Goal: Information Seeking & Learning: Learn about a topic

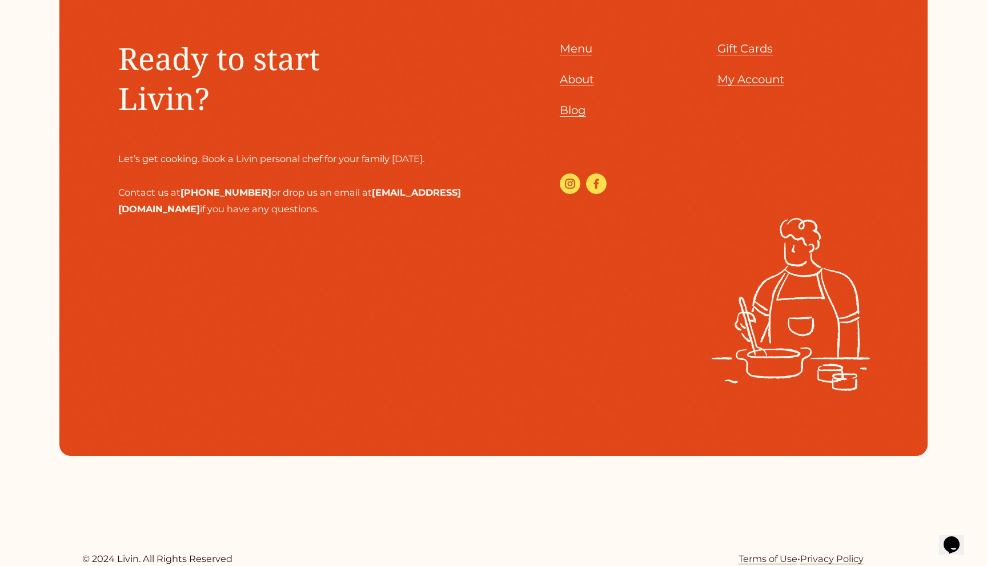
scroll to position [3209, 0]
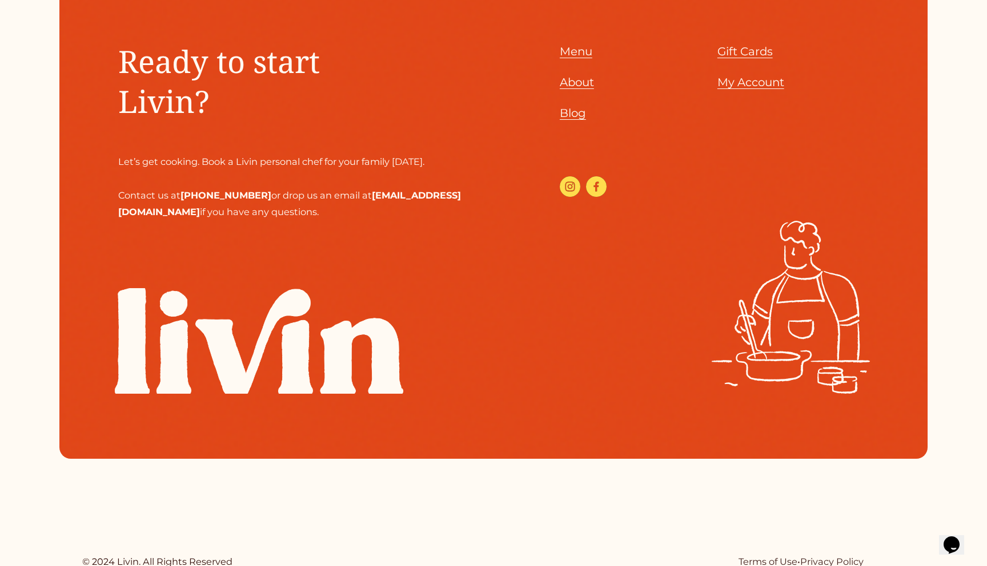
click at [582, 52] on span "Menu" at bounding box center [576, 52] width 33 height 14
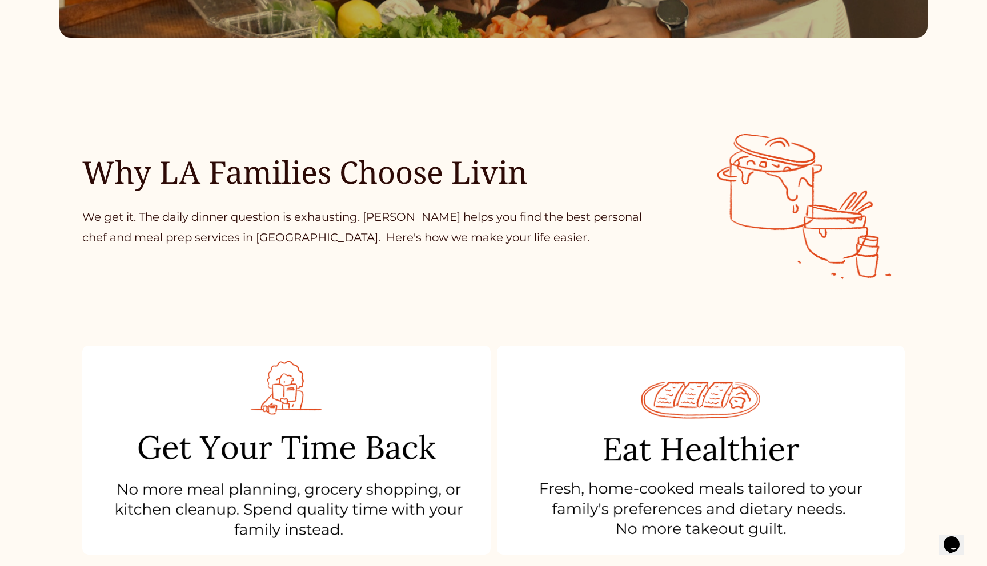
scroll to position [0, 0]
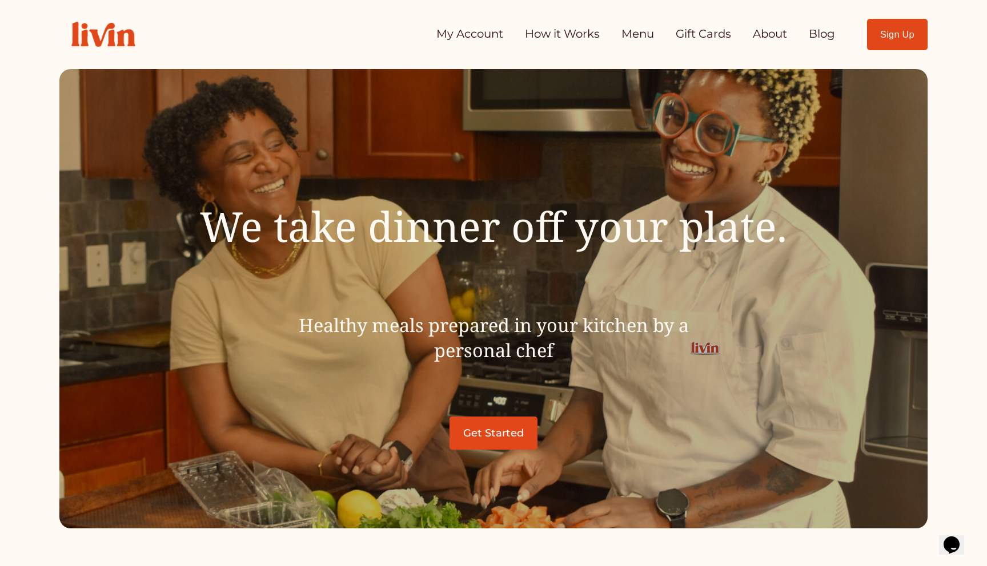
click at [765, 34] on link "About" at bounding box center [770, 34] width 34 height 23
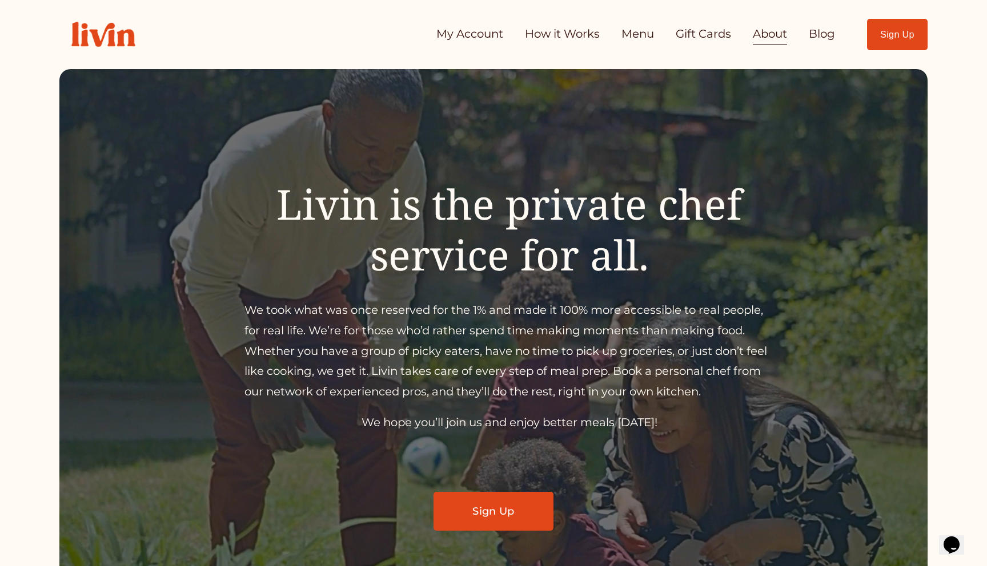
click at [569, 35] on link "How it Works" at bounding box center [562, 34] width 75 height 23
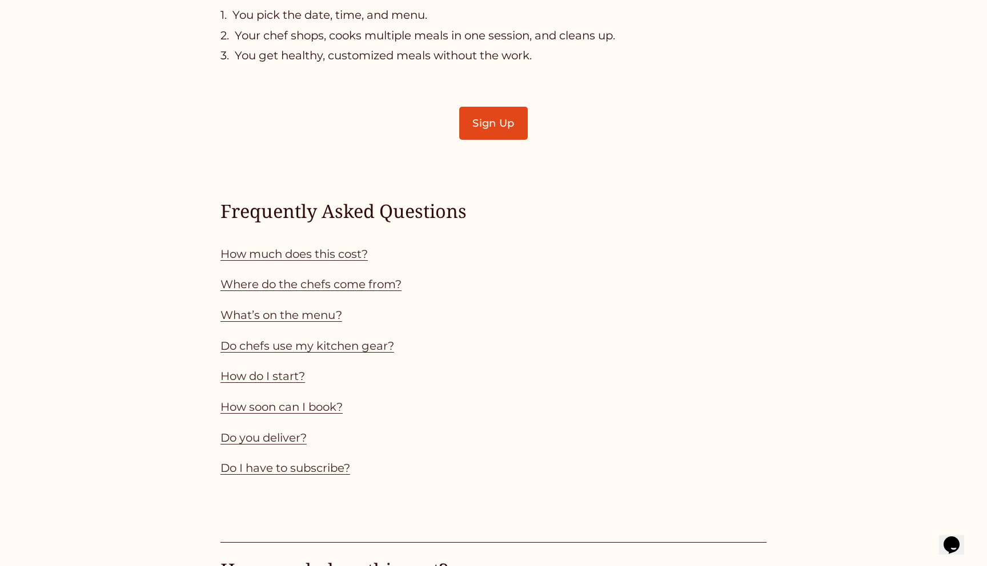
scroll to position [1013, 0]
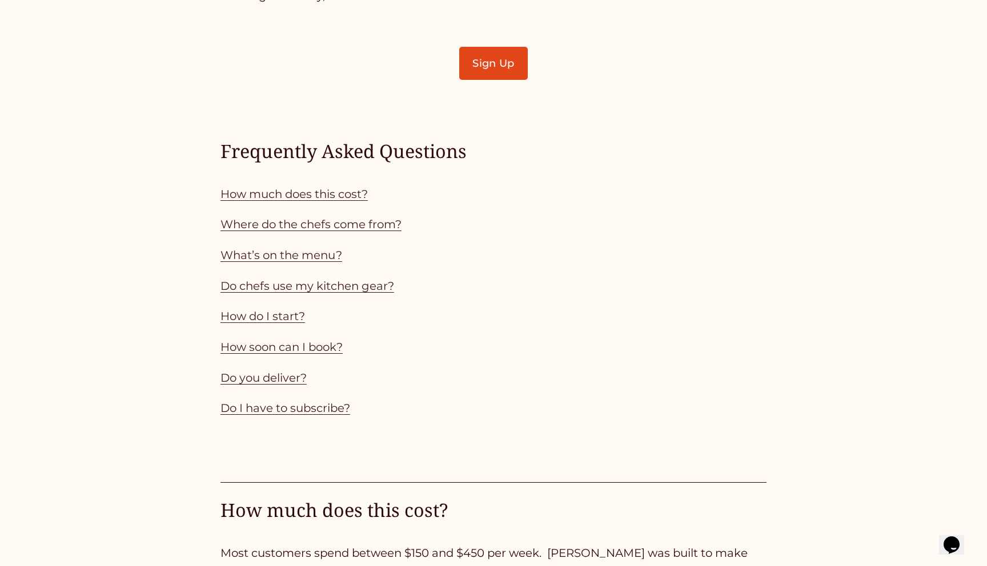
click at [351, 196] on link "How much does this cost?" at bounding box center [293, 194] width 147 height 14
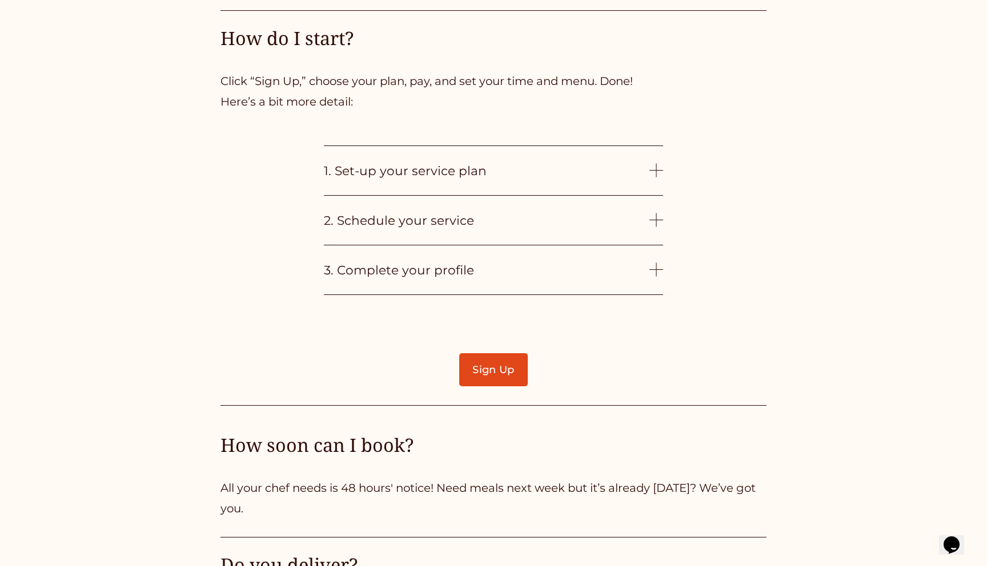
scroll to position [2875, 0]
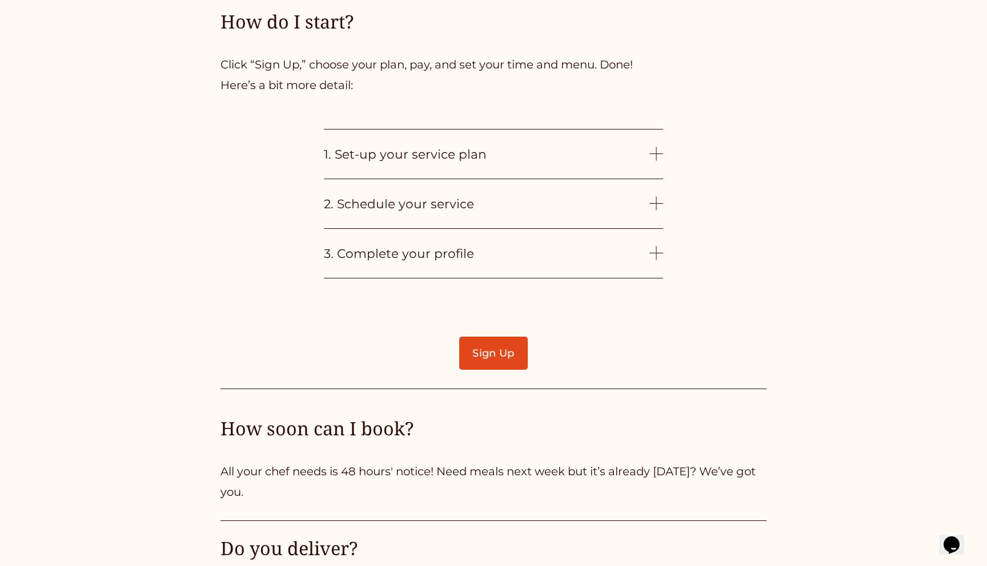
click at [658, 152] on div at bounding box center [656, 154] width 14 height 14
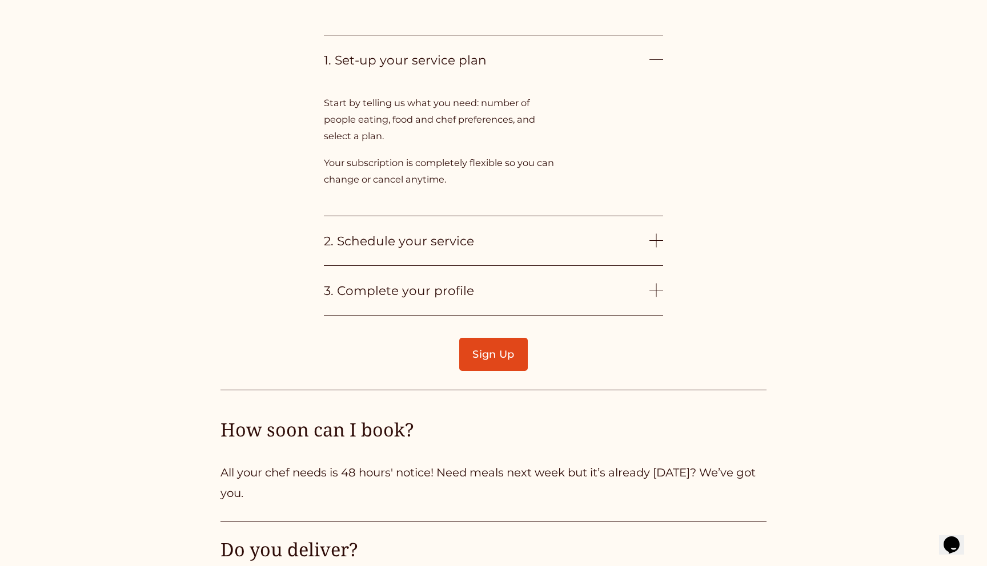
scroll to position [2971, 0]
click at [656, 239] on div at bounding box center [655, 239] width 1 height 14
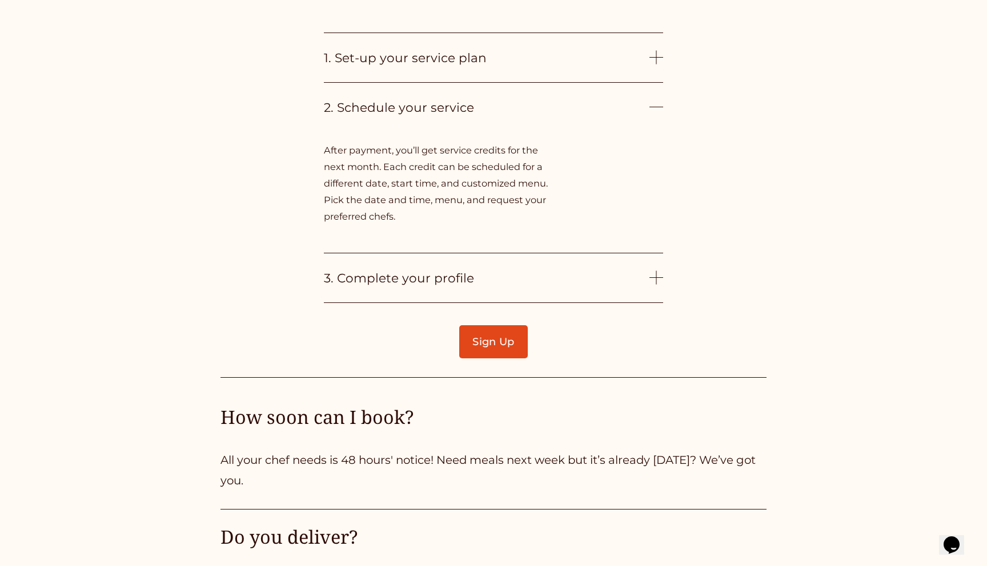
click at [654, 276] on div at bounding box center [656, 278] width 14 height 14
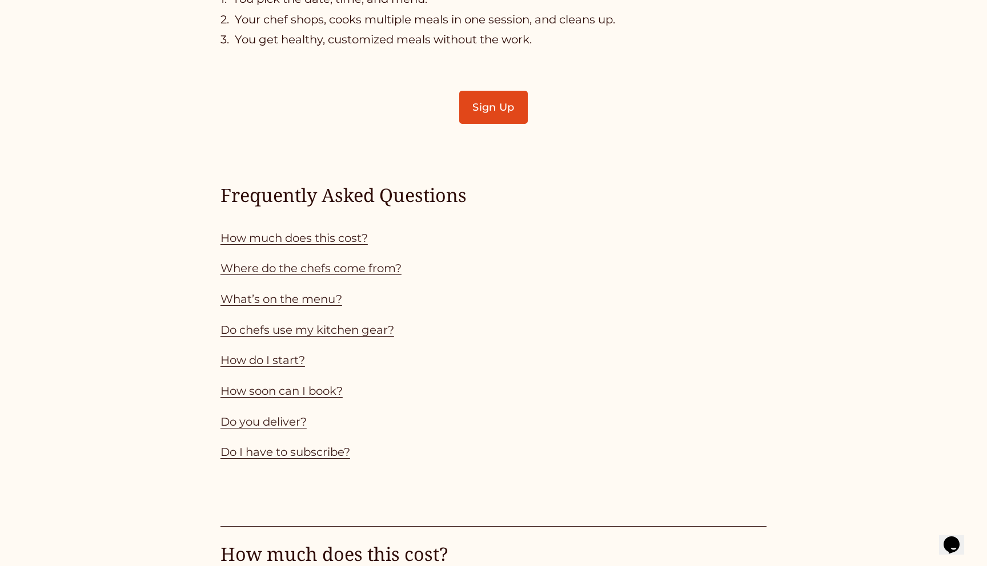
scroll to position [961, 0]
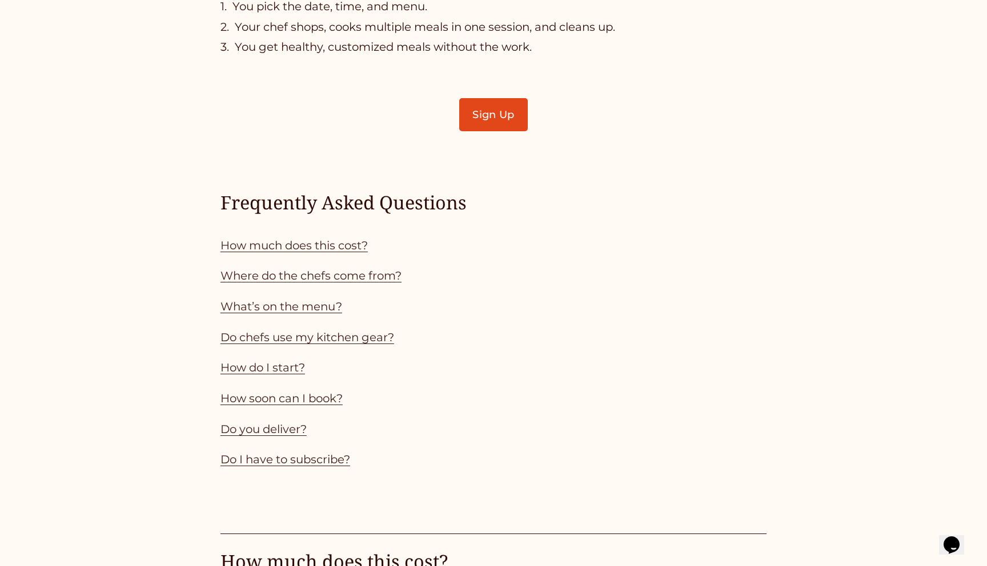
click at [356, 242] on link "How much does this cost?" at bounding box center [293, 246] width 147 height 14
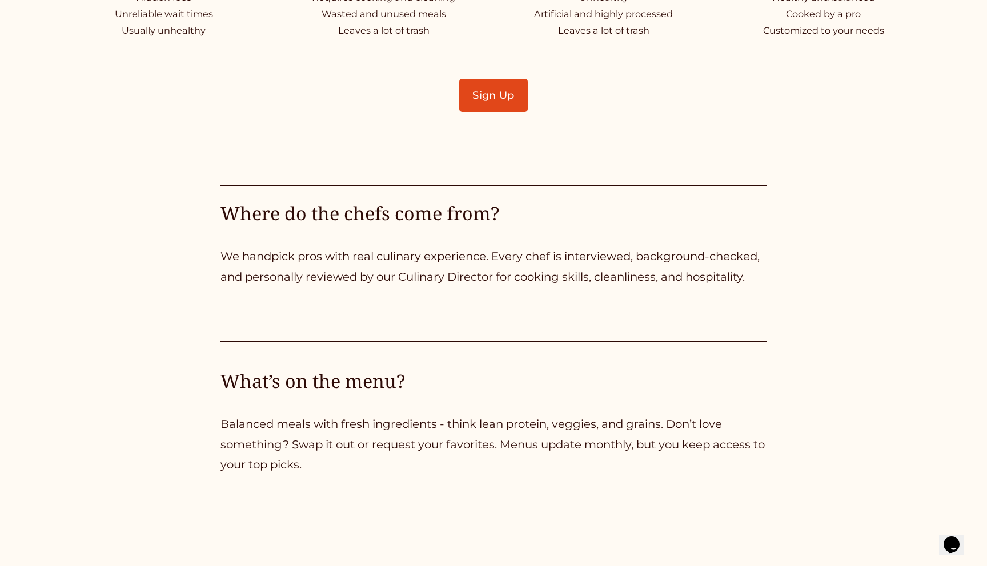
scroll to position [2122, 0]
